Goal: Task Accomplishment & Management: Use online tool/utility

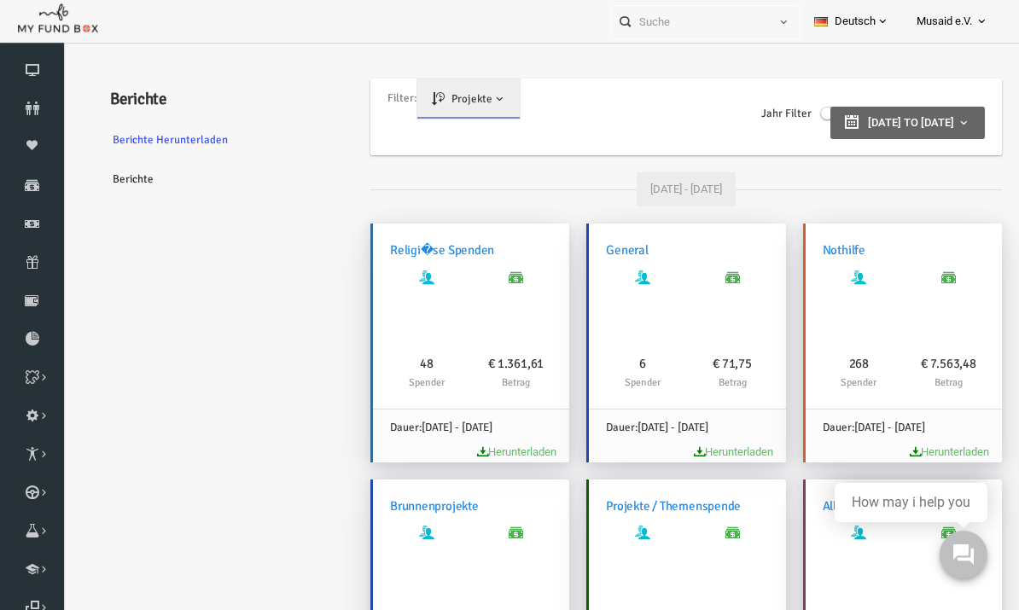
click at [955, 122] on button "[DATE] to [DATE]" at bounding box center [888, 123] width 154 height 32
type input "[DATE]"
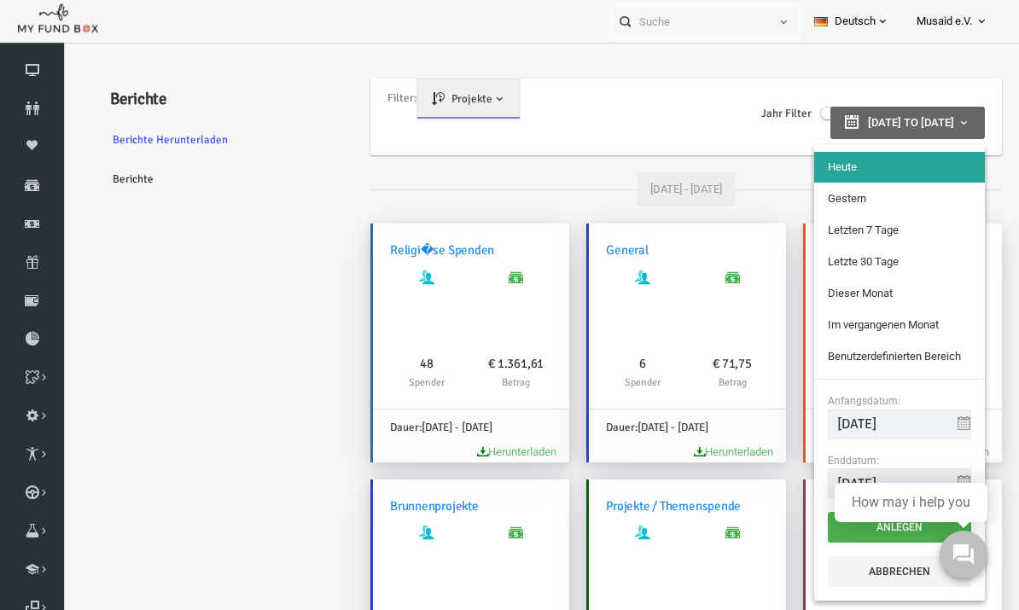
type input "[DATE]"
click at [921, 194] on li "Gestern" at bounding box center [879, 198] width 171 height 31
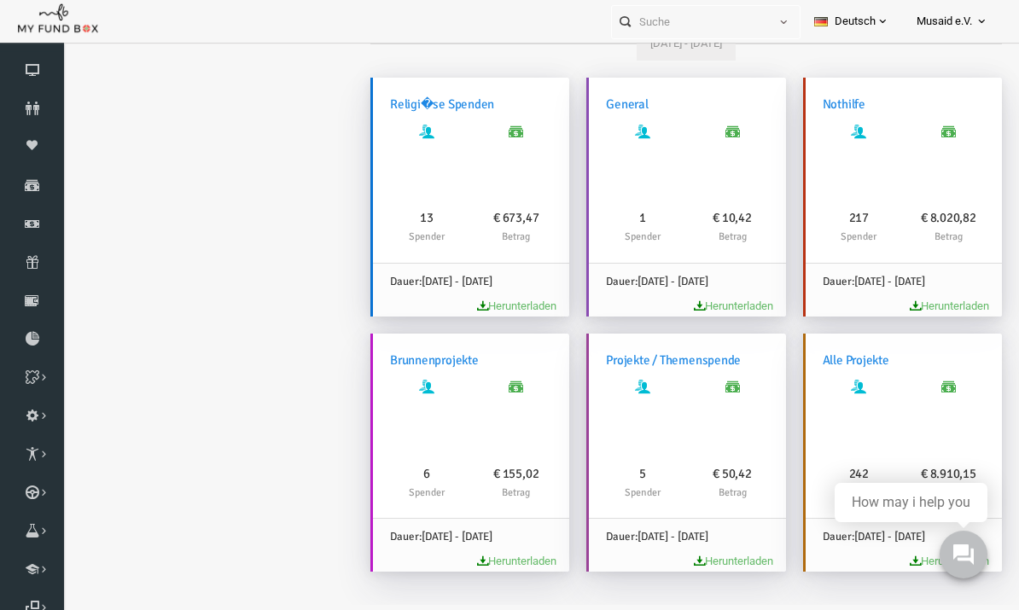
scroll to position [133, 0]
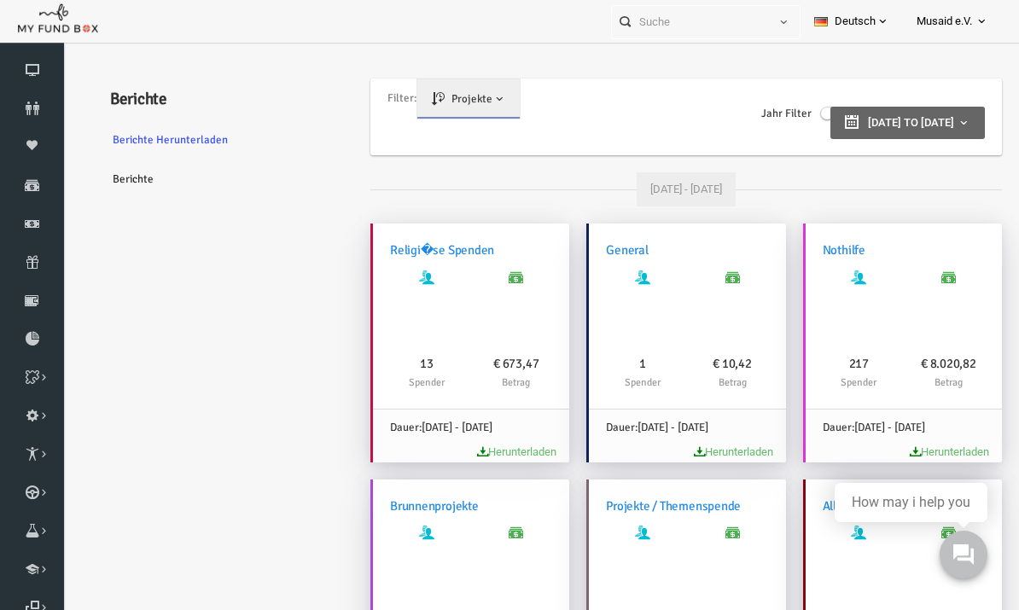
click at [865, 134] on button "[DATE] to [DATE]" at bounding box center [888, 123] width 154 height 32
type input "[DATE]"
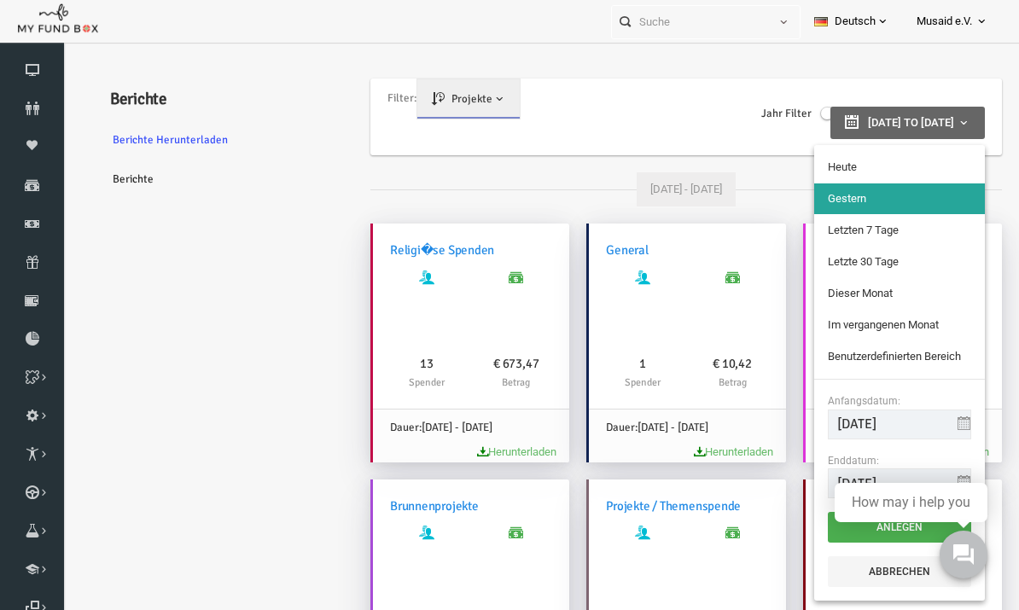
type input "[DATE]"
click at [877, 169] on li "Heute" at bounding box center [879, 167] width 171 height 31
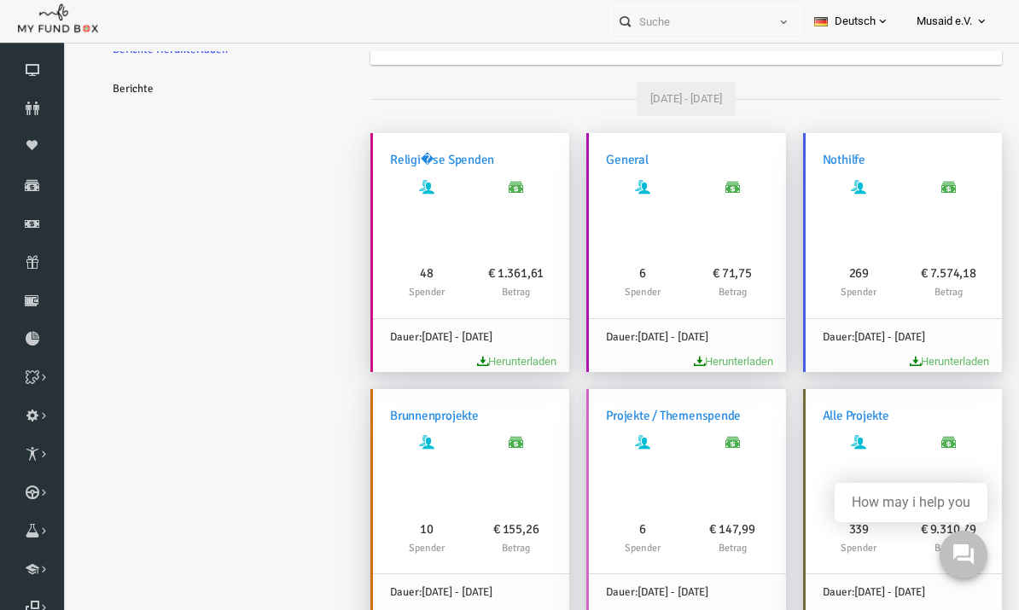
scroll to position [90, 0]
